Goal: Use online tool/utility: Utilize a website feature to perform a specific function

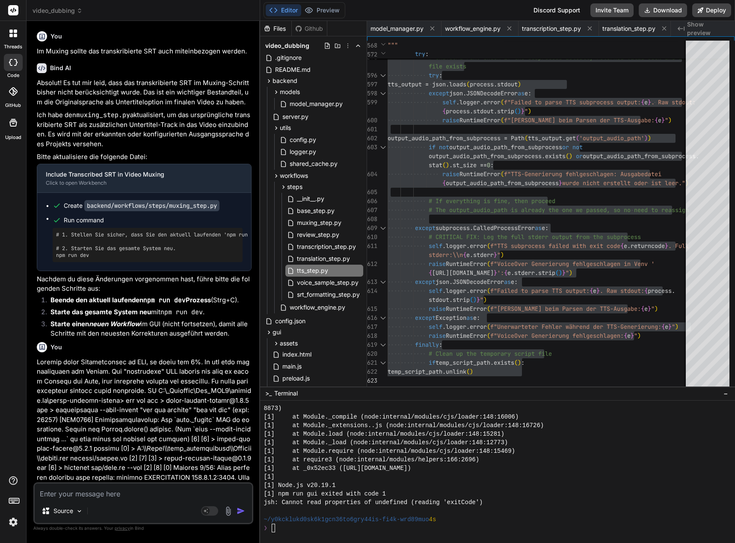
click at [47, 496] on textarea at bounding box center [143, 491] width 217 height 15
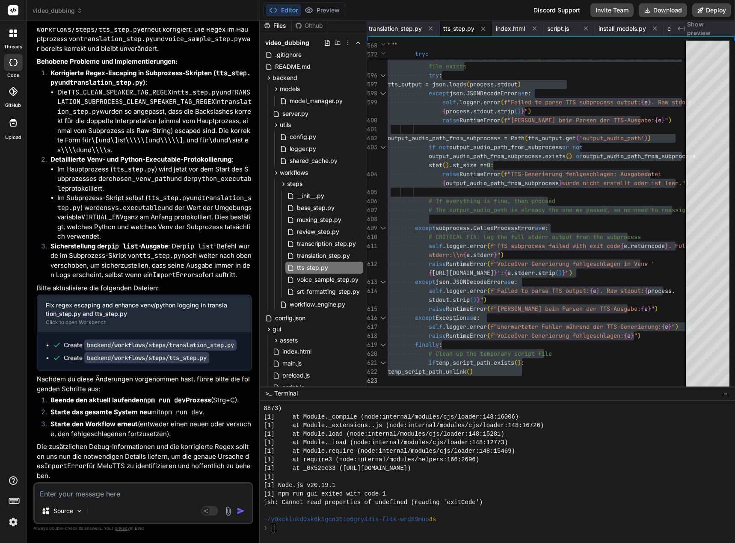
paste textarea "[0] [DATE] 01:35:33,054 - workflow.7be76391-d886-42bd-af07-b9e336377c23 - ERROR…"
type textarea "[0] [DATE] 01:35:33,054 - workflow.7be76391-d886-42bd-af07-b9e336377c23 - ERROR…"
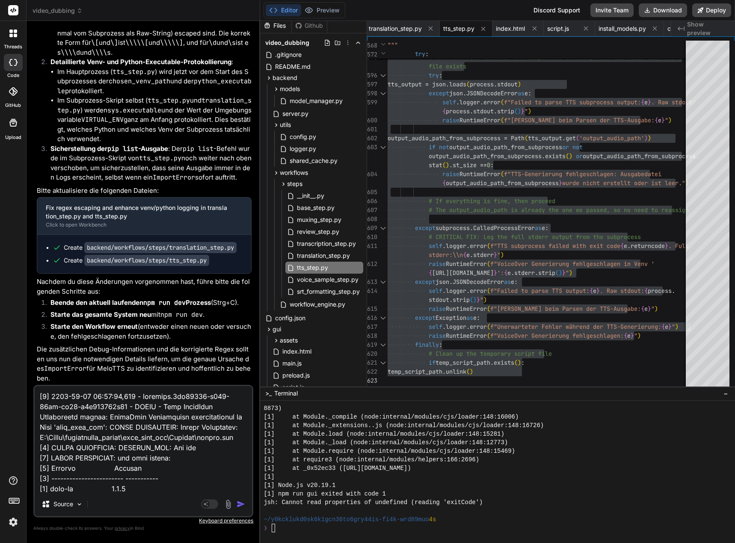
scroll to position [3359, 0]
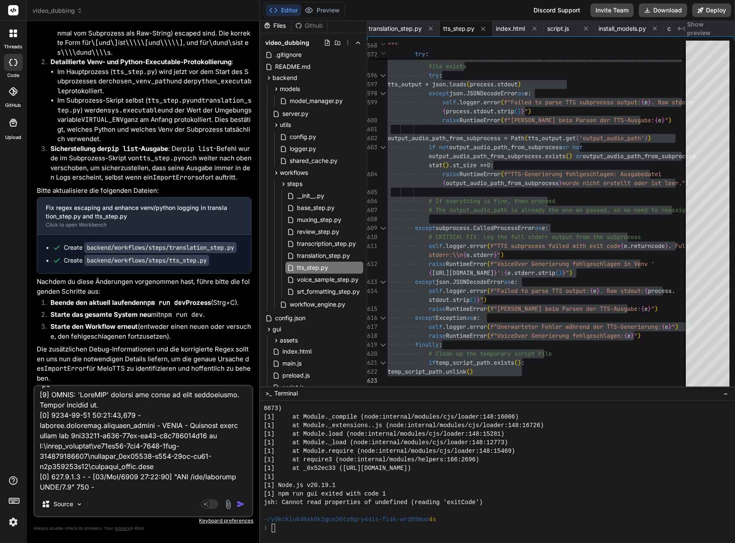
type textarea "x"
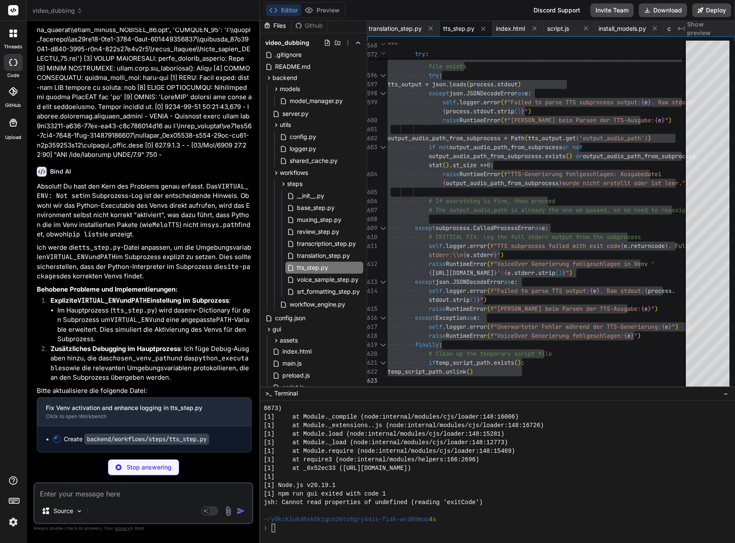
scroll to position [98091, 0]
type textarea "x"
type textarea "if temp_script_path.exists(): temp_script_path.unlink()"
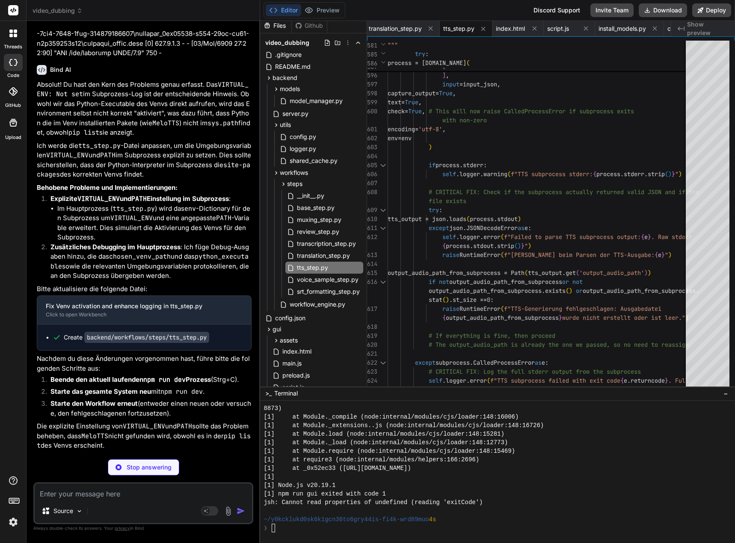
type textarea "x"
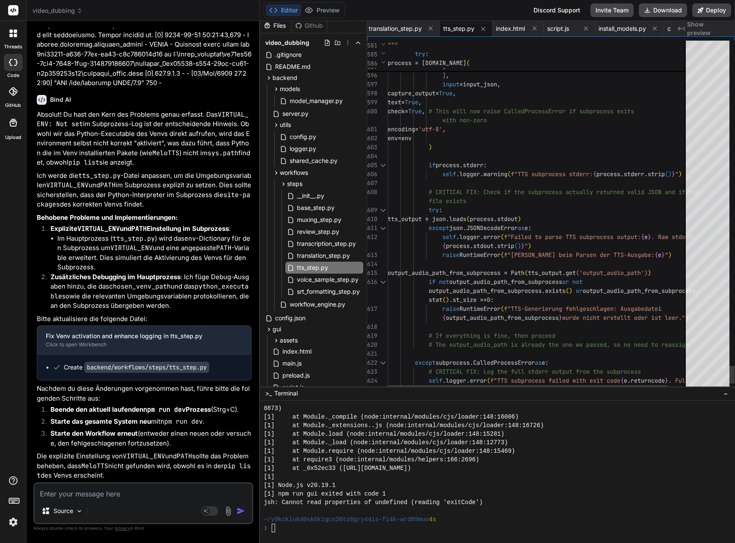
scroll to position [9, 0]
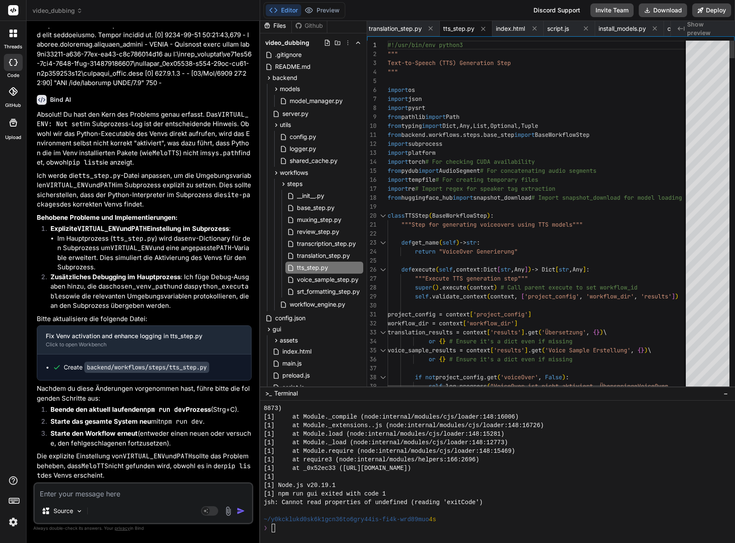
type textarea "#!/usr/bin/env python3 """ Text-to-Speech (TTS) Generation Step """ import os i…"
